Goal: Book appointment/travel/reservation

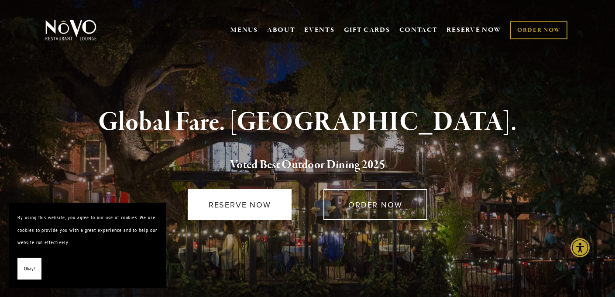
click at [268, 205] on link "RESERVE NOW" at bounding box center [240, 204] width 104 height 31
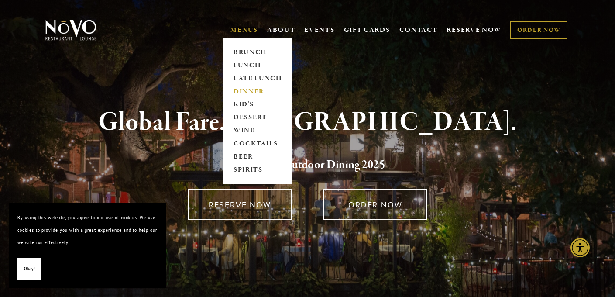
click at [249, 91] on link "DINNER" at bounding box center [258, 91] width 55 height 13
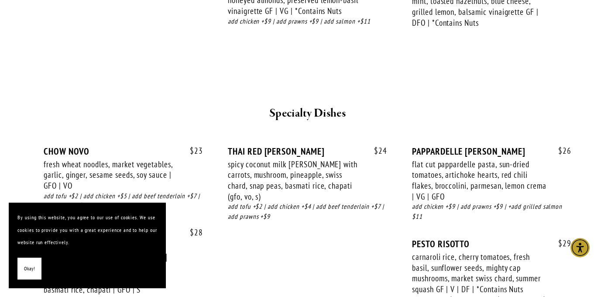
scroll to position [1129, 0]
